Goal: Find specific page/section: Find specific page/section

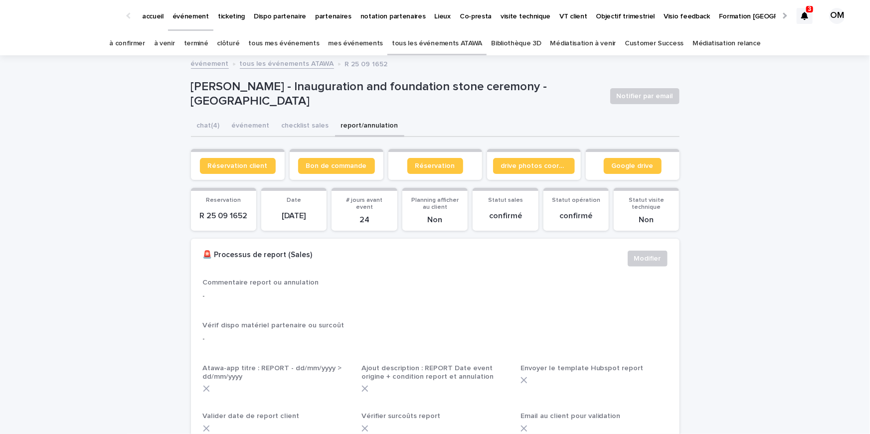
click at [802, 16] on icon at bounding box center [804, 16] width 7 height 8
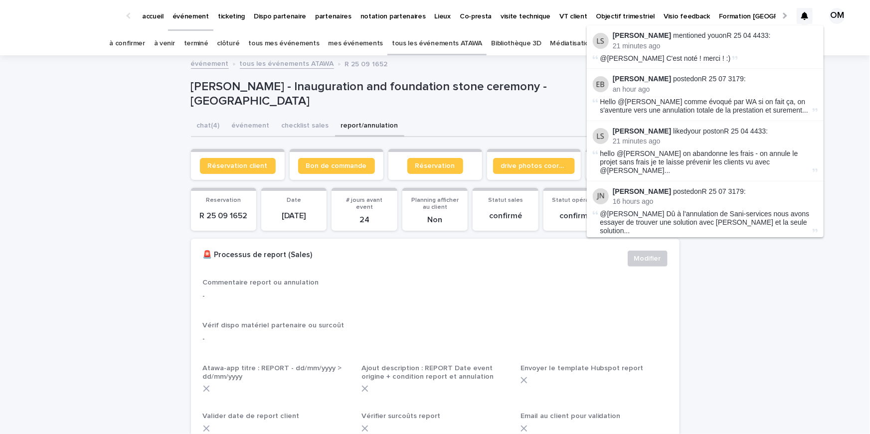
click at [547, 94] on p "[PERSON_NAME] - Inauguration and foundation stone ceremony - [GEOGRAPHIC_DATA]" at bounding box center [396, 94] width 411 height 29
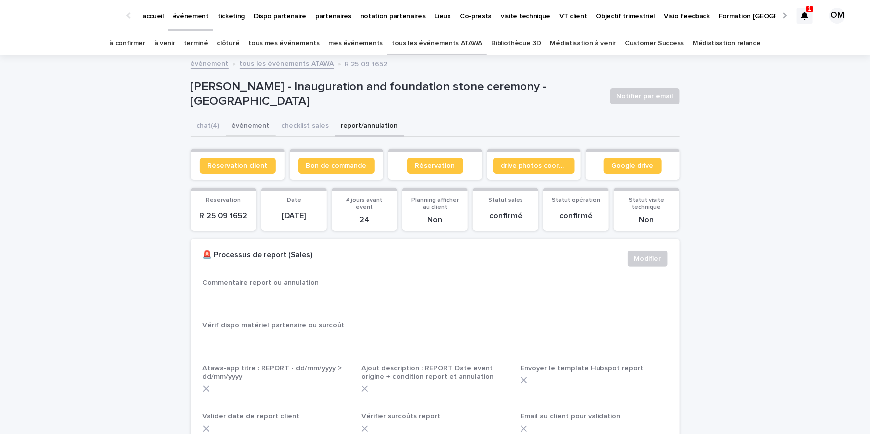
click at [248, 131] on button "événement" at bounding box center [251, 126] width 50 height 21
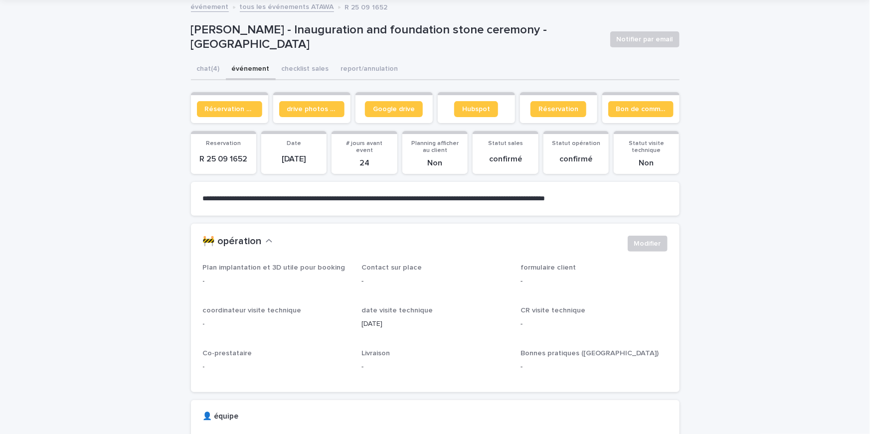
scroll to position [60, 0]
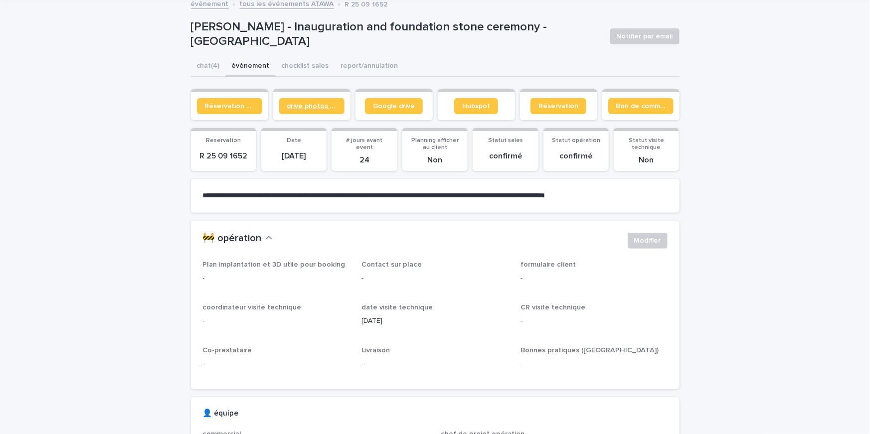
click at [315, 107] on span "drive photos coordinateur" at bounding box center [311, 106] width 49 height 7
